Goal: Task Accomplishment & Management: Manage account settings

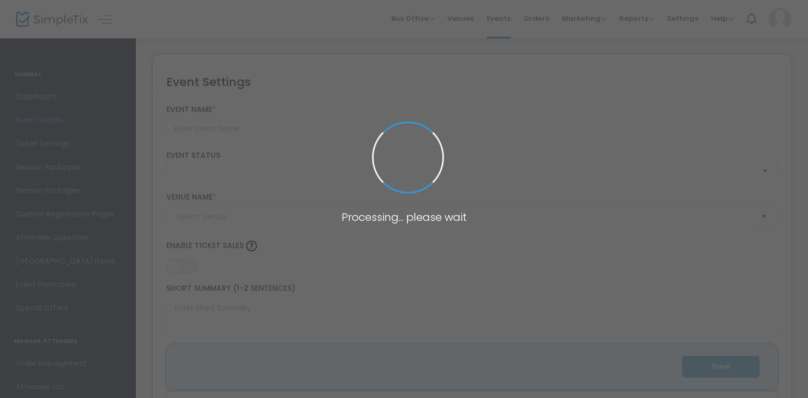
type input "Cooking at Scale cookery session (FOOD USE PLACES)"
type textarea "Do you have basic cooking skills and a desire to make an even bigger impact in …"
type input "Register Now"
type input "The Community Kitchen"
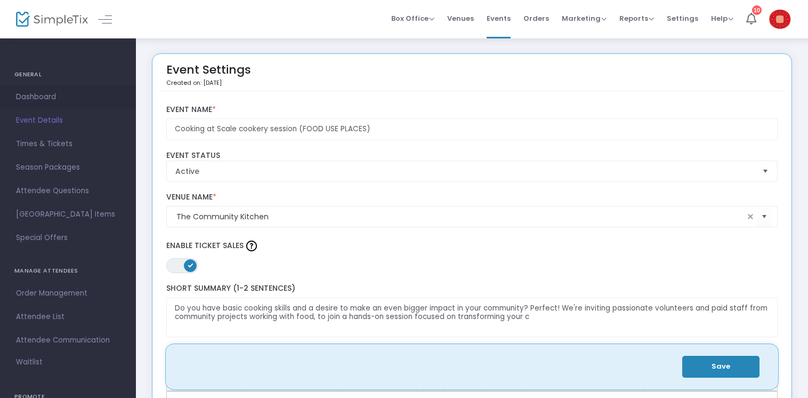
click at [44, 94] on span "Dashboard" at bounding box center [68, 97] width 104 height 14
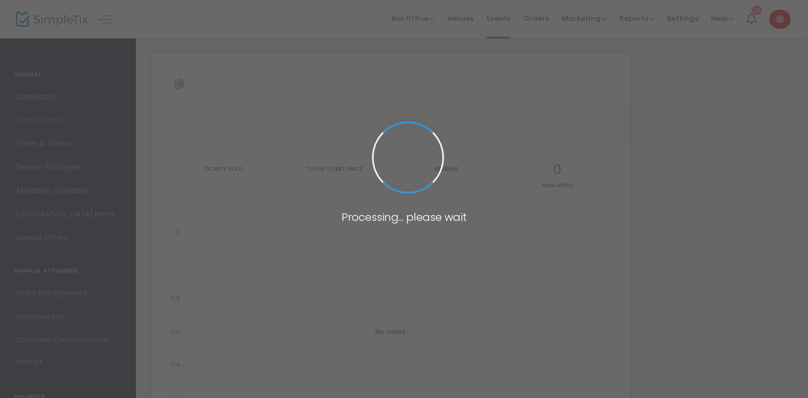
type input "https://www.simpletix.com/e/cooking-at-scale-cookery-session-food-use-tickets-2…"
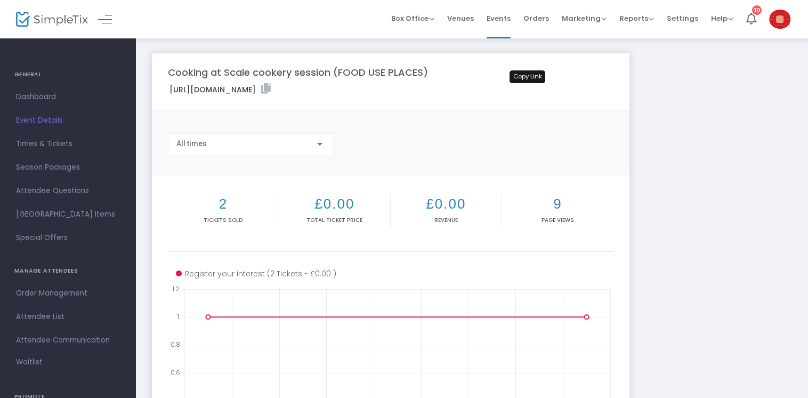
click at [271, 91] on icon at bounding box center [266, 88] width 10 height 11
